Goal: Task Accomplishment & Management: Complete application form

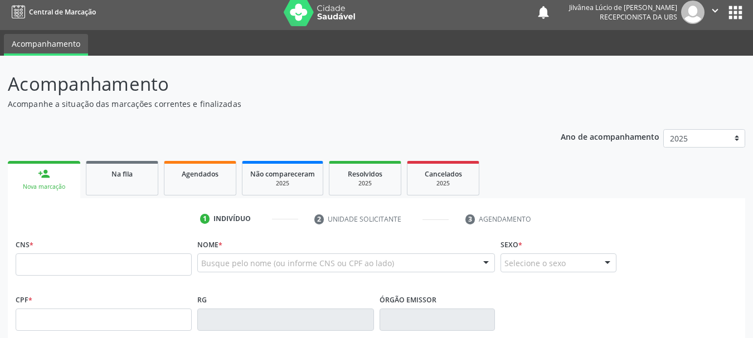
scroll to position [6, 0]
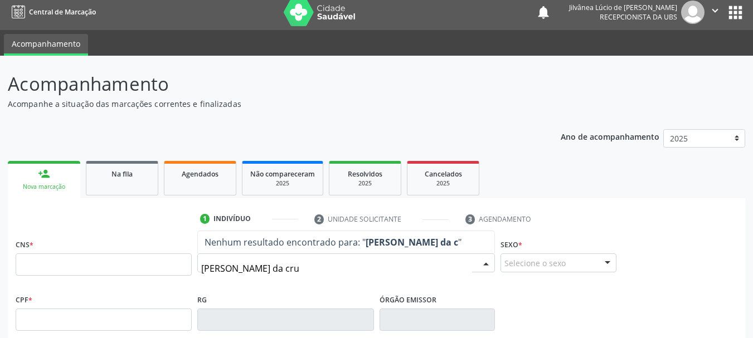
type input "[PERSON_NAME]"
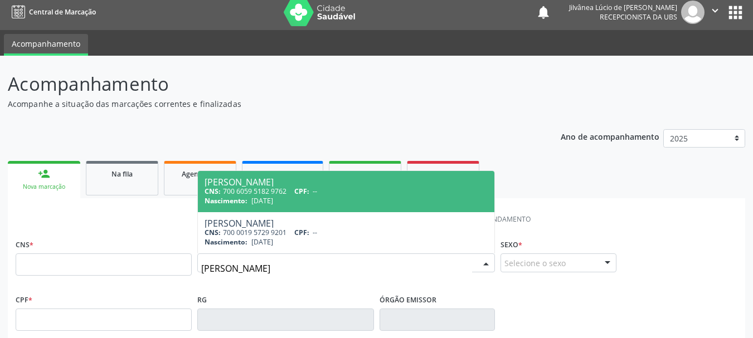
click at [303, 197] on div "Nascimento: [DATE]" at bounding box center [346, 200] width 283 height 9
type input "700 6059 5182 9762"
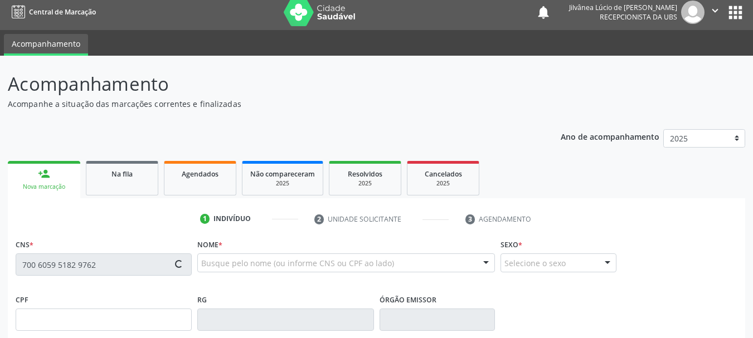
type input "[DATE]"
type input "[PERSON_NAME]"
type input "[PHONE_NUMBER]"
type input "S/N"
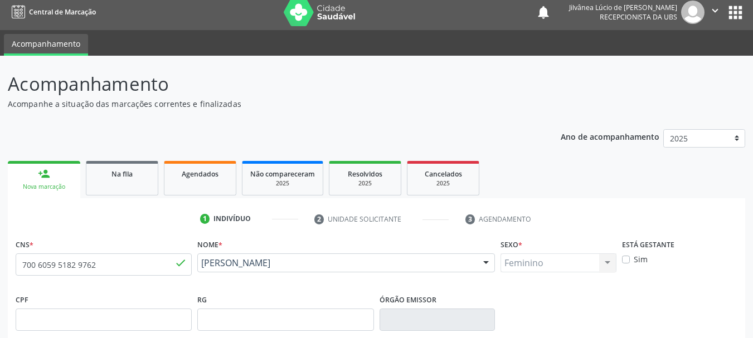
scroll to position [266, 0]
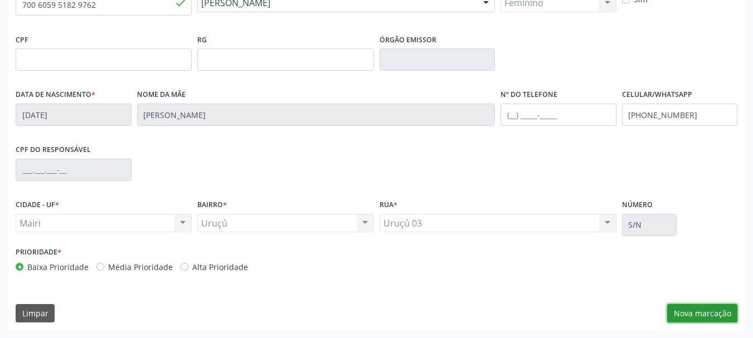
click at [712, 314] on button "Nova marcação" at bounding box center [702, 313] width 70 height 19
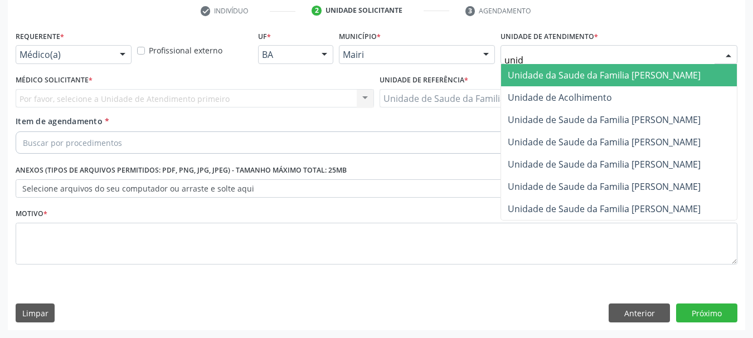
type input "unida"
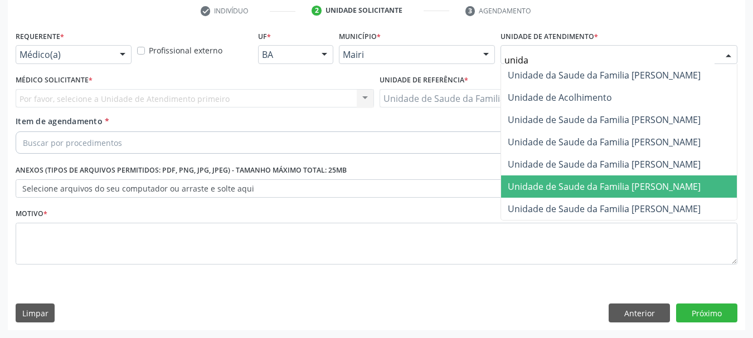
click at [570, 183] on span "Unidade de Saude da Familia [PERSON_NAME]" at bounding box center [604, 187] width 193 height 12
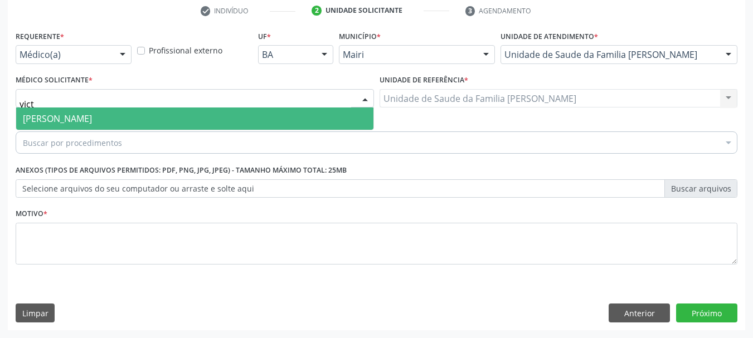
type input "victo"
click at [79, 114] on span "[PERSON_NAME]" at bounding box center [57, 119] width 69 height 12
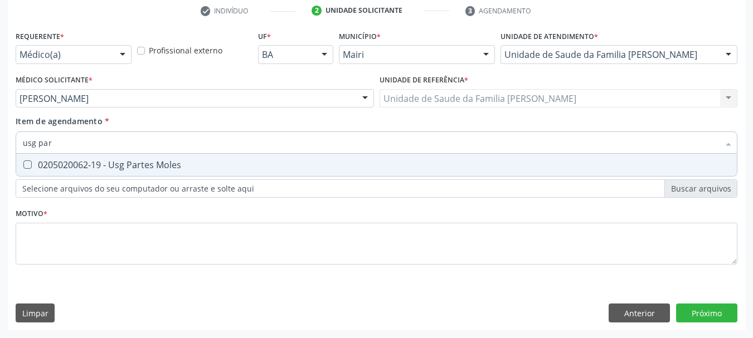
type input "usg part"
click at [95, 165] on div "0205020062-19 - Usg Partes Moles" at bounding box center [376, 165] width 707 height 9
checkbox Moles "true"
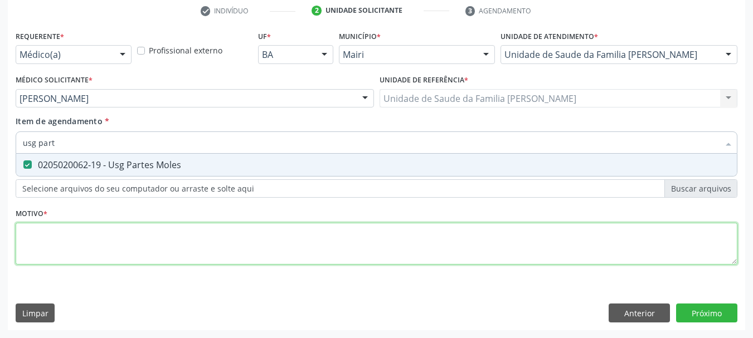
click at [89, 241] on div "Requerente * Médico(a) Médico(a) Enfermeiro(a) Paciente Nenhum resultado encont…" at bounding box center [377, 154] width 722 height 253
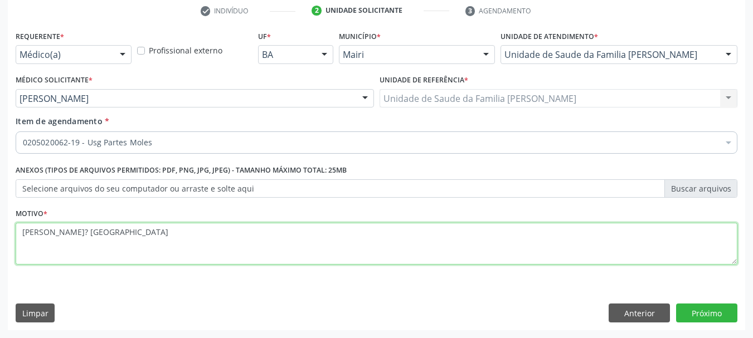
type textarea "[PERSON_NAME]? [MEDICAL_DATA]?"
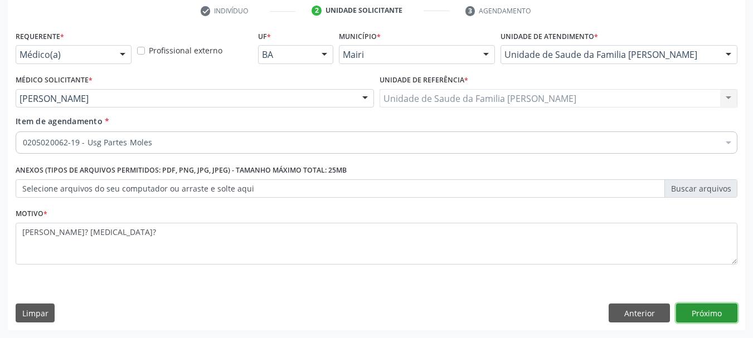
click at [710, 322] on button "Próximo" at bounding box center [706, 313] width 61 height 19
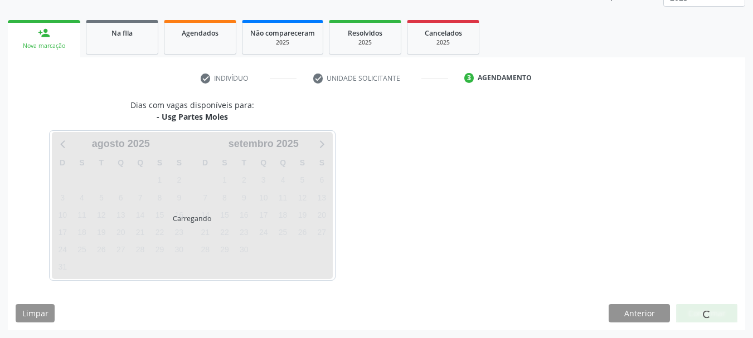
scroll to position [180, 0]
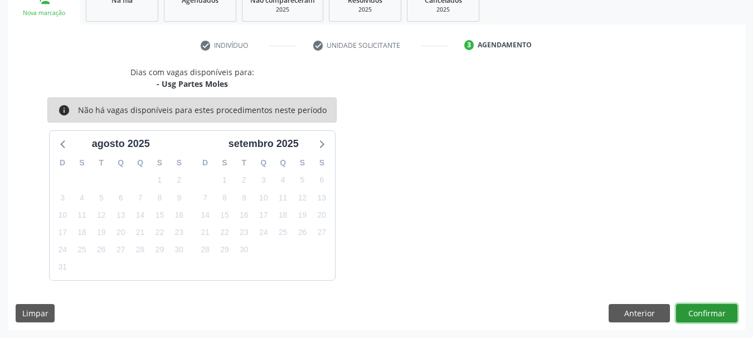
click at [694, 314] on button "Confirmar" at bounding box center [706, 313] width 61 height 19
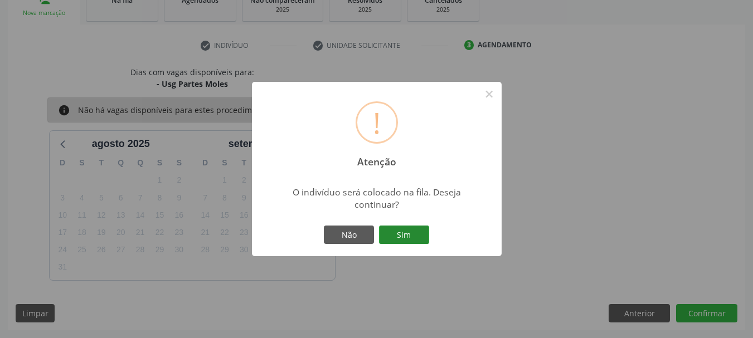
click at [417, 232] on button "Sim" at bounding box center [404, 235] width 50 height 19
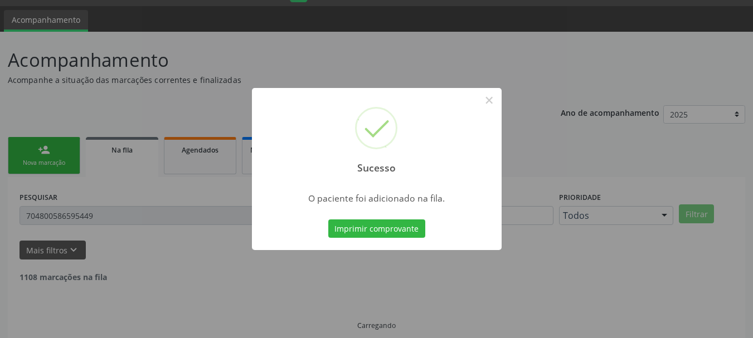
scroll to position [6, 0]
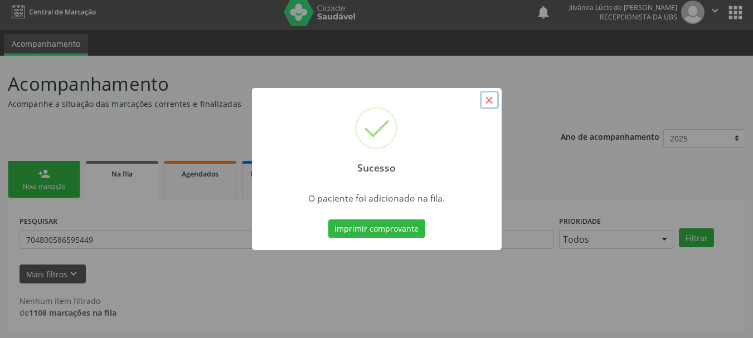
click at [484, 106] on button "×" at bounding box center [489, 100] width 19 height 19
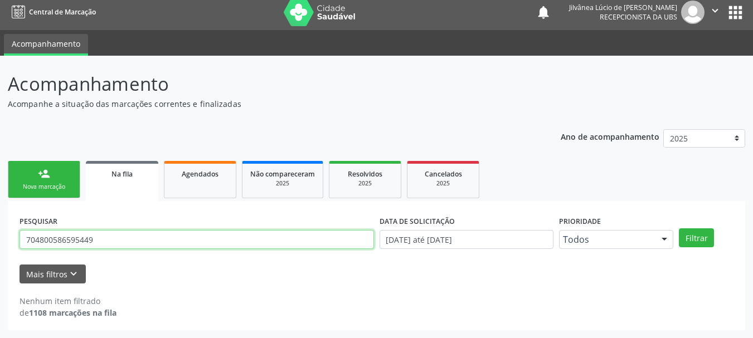
drag, startPoint x: 115, startPoint y: 242, endPoint x: 0, endPoint y: 239, distance: 114.9
click at [0, 239] on div "Acompanhamento Acompanhe a situação das marcações correntes e finalizadas Relat…" at bounding box center [376, 197] width 753 height 283
click at [679, 229] on button "Filtrar" at bounding box center [696, 238] width 35 height 19
click at [30, 239] on input "rikelme [DEMOGRAPHIC_DATA]" at bounding box center [197, 239] width 355 height 19
type input "[PERSON_NAME]"
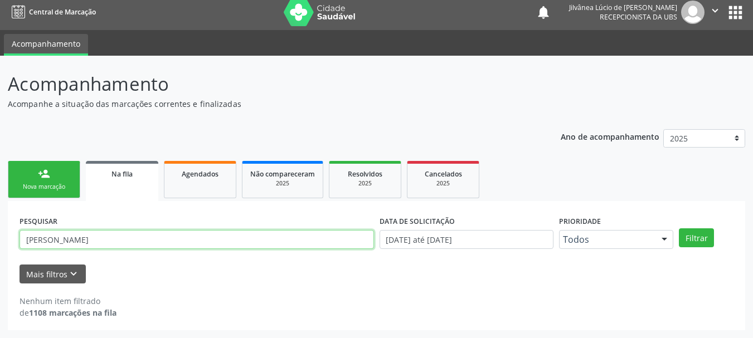
click at [679, 229] on button "Filtrar" at bounding box center [696, 238] width 35 height 19
drag, startPoint x: 94, startPoint y: 245, endPoint x: 0, endPoint y: 237, distance: 94.6
click at [0, 237] on div "Acompanhamento Acompanhe a situação das marcações correntes e finalizadas Relat…" at bounding box center [376, 197] width 753 height 283
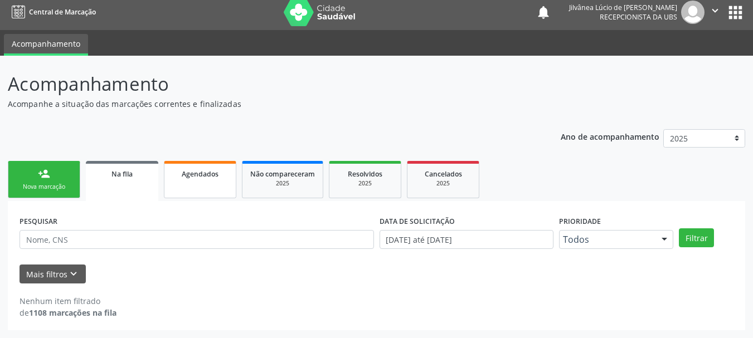
click at [210, 166] on link "Agendados" at bounding box center [200, 179] width 72 height 37
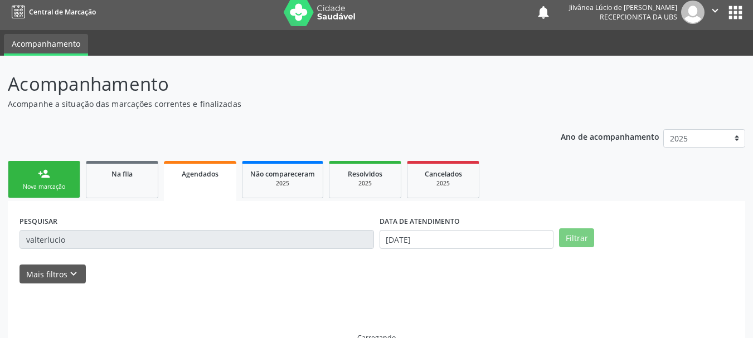
click at [181, 182] on link "Agendados" at bounding box center [200, 181] width 72 height 40
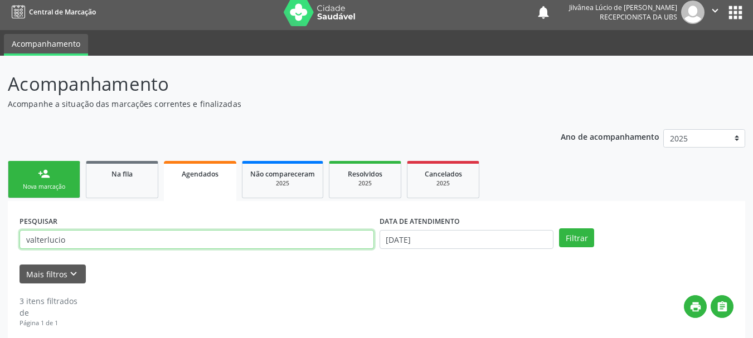
click at [83, 239] on input "valterlucio" at bounding box center [197, 239] width 355 height 19
drag, startPoint x: 83, startPoint y: 239, endPoint x: 0, endPoint y: 239, distance: 83.1
paste input "[PERSON_NAME]"
type input "[PERSON_NAME]"
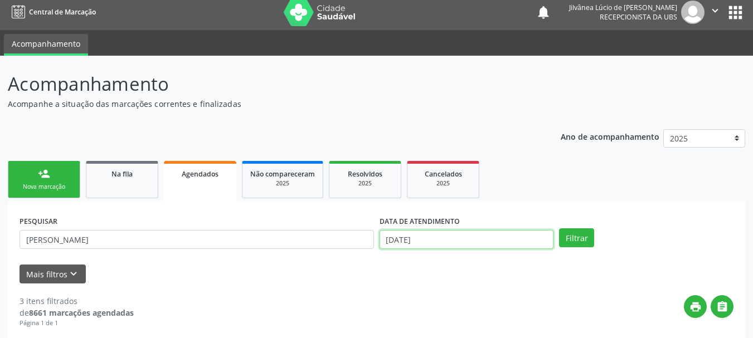
click at [440, 245] on input "[DATE]" at bounding box center [467, 239] width 174 height 19
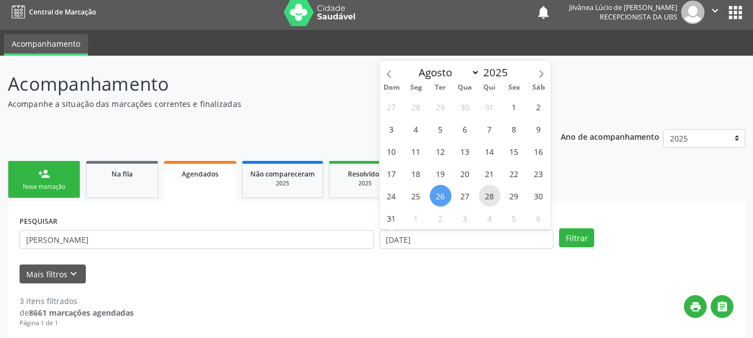
click at [483, 197] on span "28" at bounding box center [490, 196] width 22 height 22
type input "[DATE]"
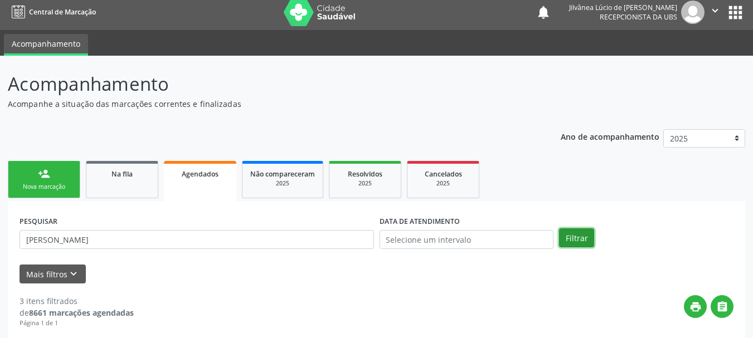
click at [574, 231] on button "Filtrar" at bounding box center [576, 238] width 35 height 19
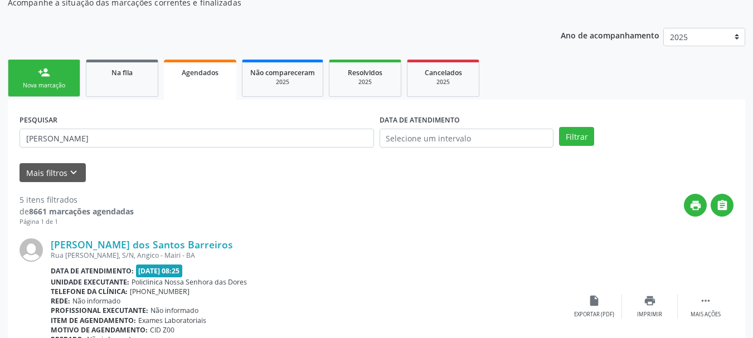
scroll to position [284, 0]
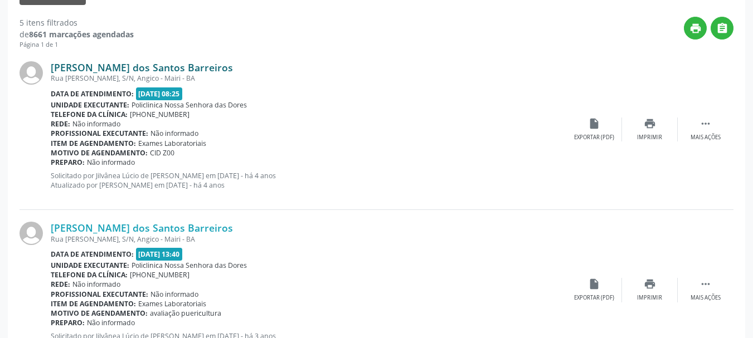
click at [108, 71] on link "[PERSON_NAME] dos Santos Barreiros" at bounding box center [142, 67] width 182 height 12
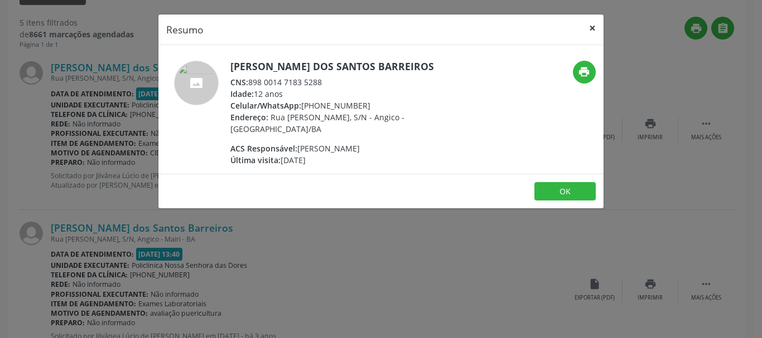
click at [596, 26] on button "×" at bounding box center [592, 27] width 22 height 27
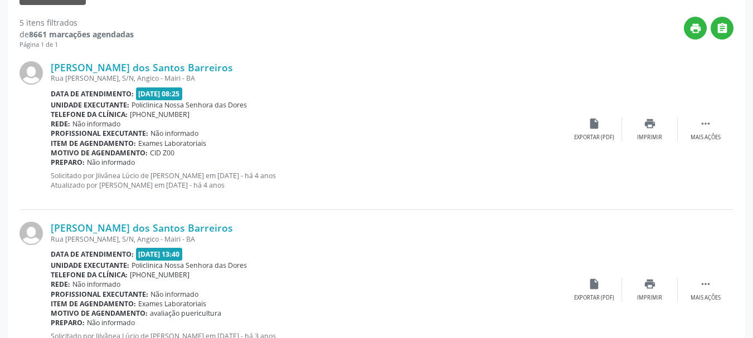
scroll to position [117, 0]
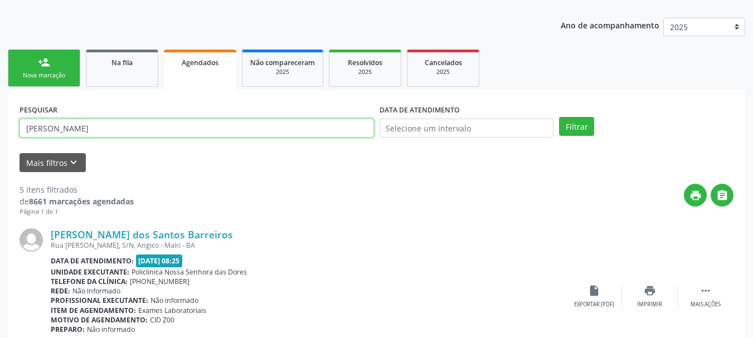
drag, startPoint x: 95, startPoint y: 120, endPoint x: 0, endPoint y: 104, distance: 96.1
type input "[PERSON_NAME]"
click at [559, 117] on button "Filtrar" at bounding box center [576, 126] width 35 height 19
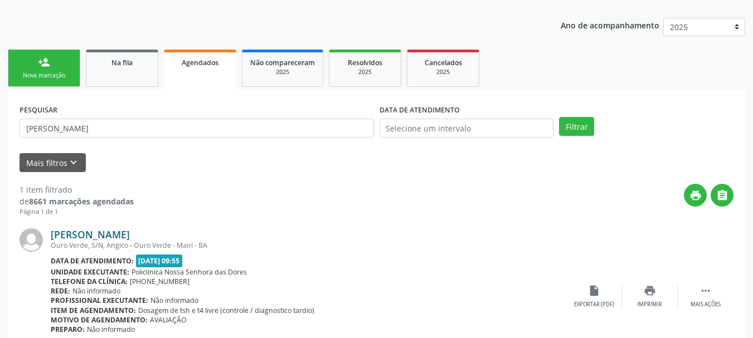
click at [98, 232] on link "[PERSON_NAME]" at bounding box center [90, 235] width 79 height 12
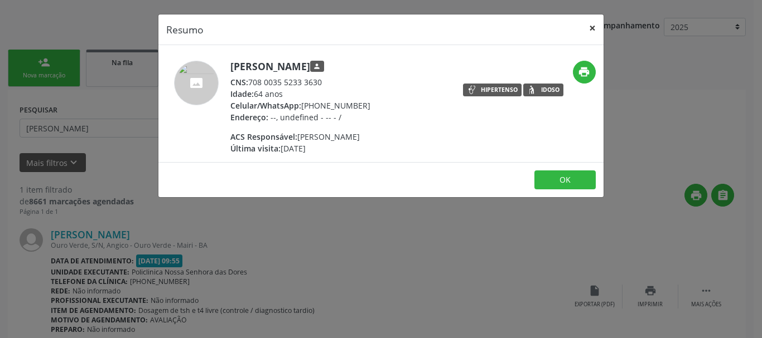
click at [591, 25] on button "×" at bounding box center [592, 27] width 22 height 27
